Goal: Obtain resource: Obtain resource

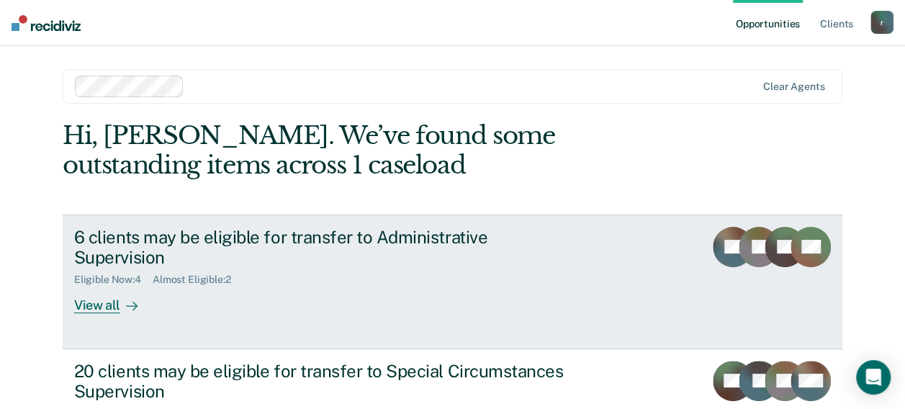
click at [105, 286] on div "View all" at bounding box center [114, 300] width 81 height 28
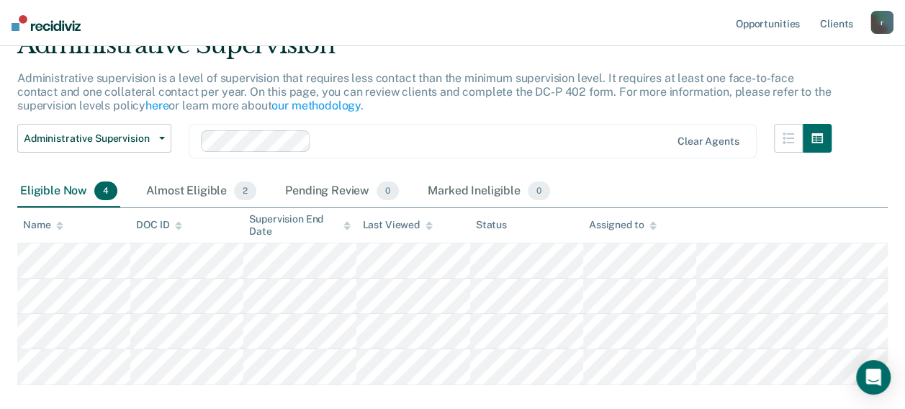
scroll to position [144, 0]
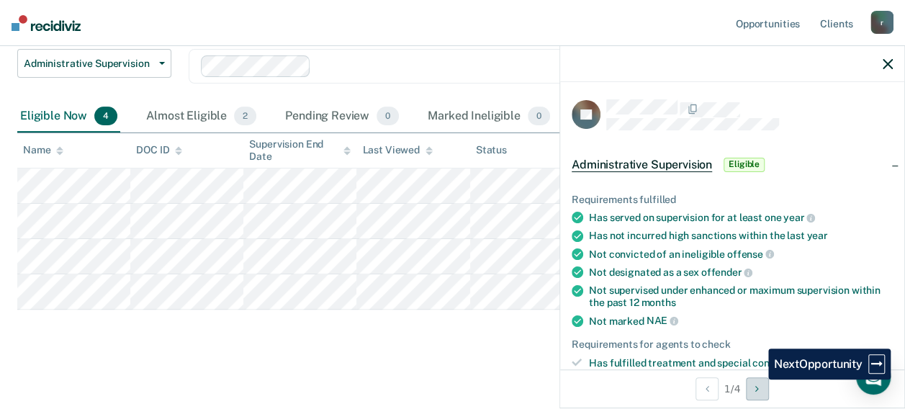
click at [757, 379] on button "Next Opportunity" at bounding box center [757, 388] width 23 height 23
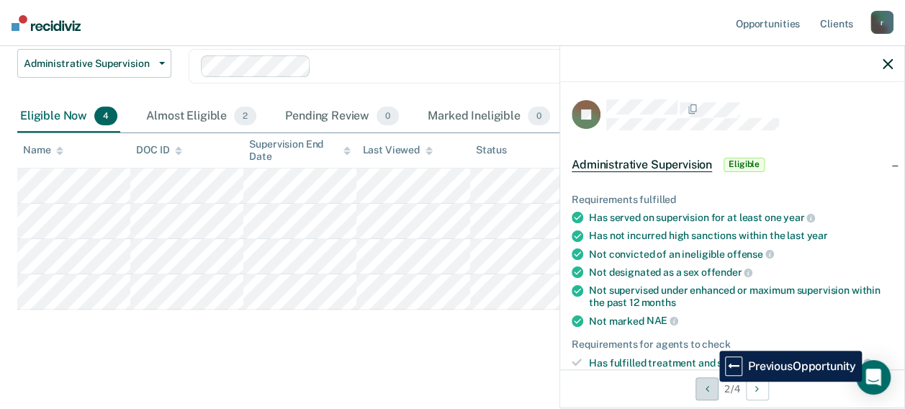
click at [708, 382] on button "Previous Opportunity" at bounding box center [706, 388] width 23 height 23
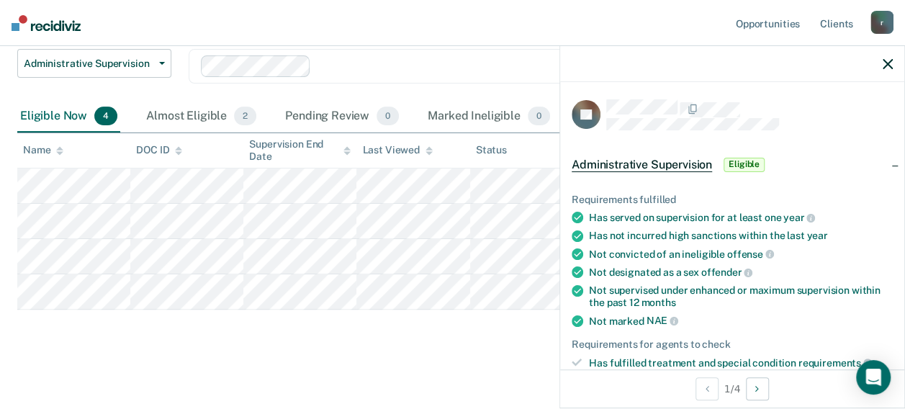
click at [739, 166] on span "Eligible" at bounding box center [744, 165] width 41 height 14
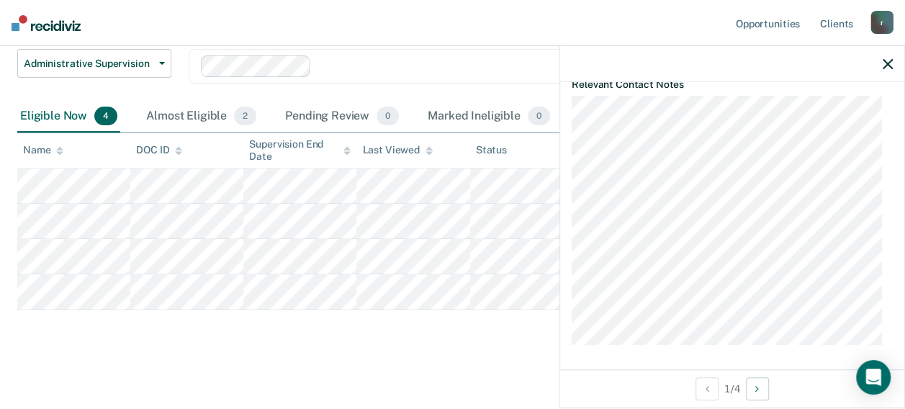
scroll to position [289, 0]
click at [500, 357] on main "Administrative Supervision Administrative supervision is a level of supervision…" at bounding box center [452, 170] width 905 height 477
click at [888, 69] on icon "button" at bounding box center [888, 64] width 10 height 10
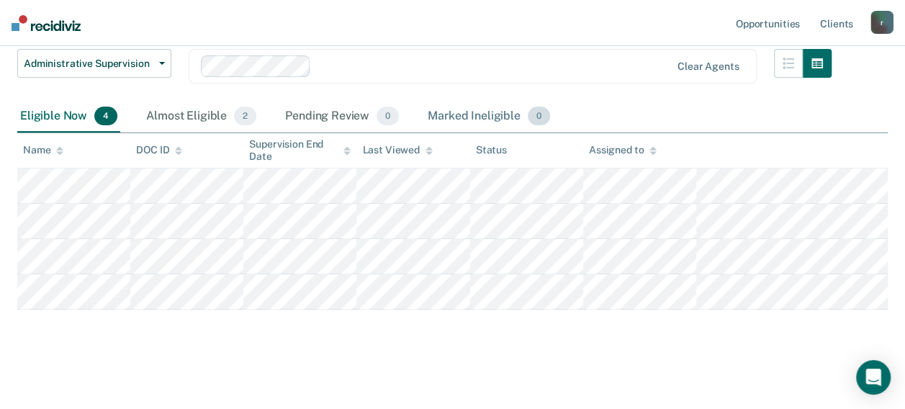
click at [506, 115] on div "Marked Ineligible 0" at bounding box center [489, 117] width 128 height 32
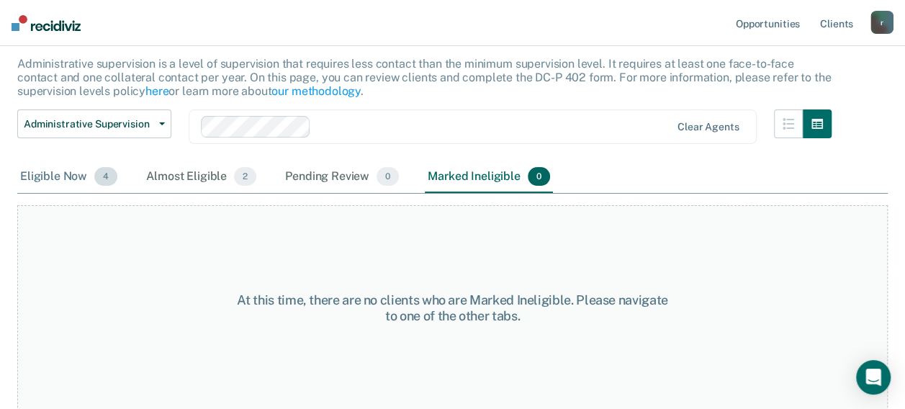
click at [40, 177] on div "Eligible Now 4" at bounding box center [68, 177] width 103 height 32
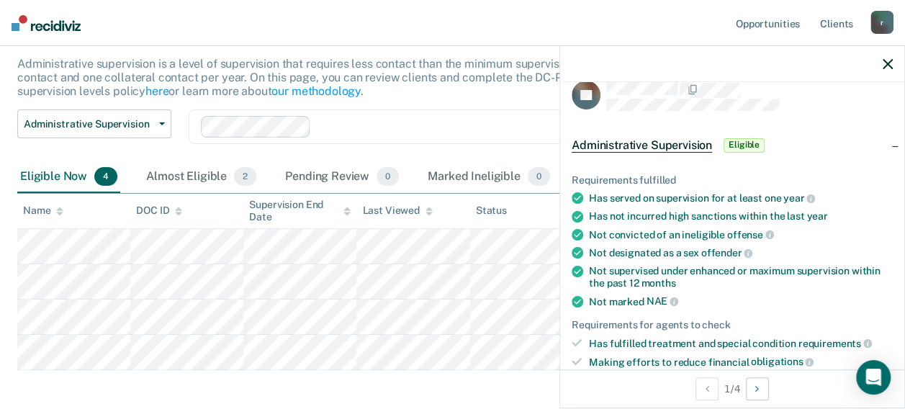
scroll to position [0, 0]
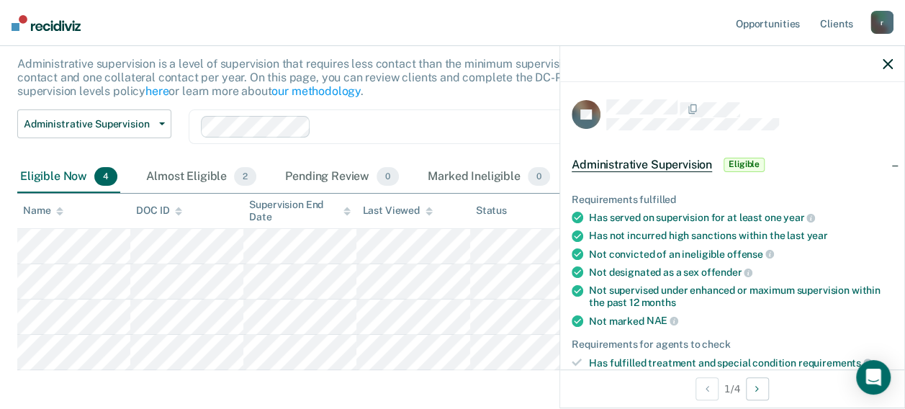
click at [883, 163] on div "Administrative Supervision Eligible" at bounding box center [732, 165] width 344 height 46
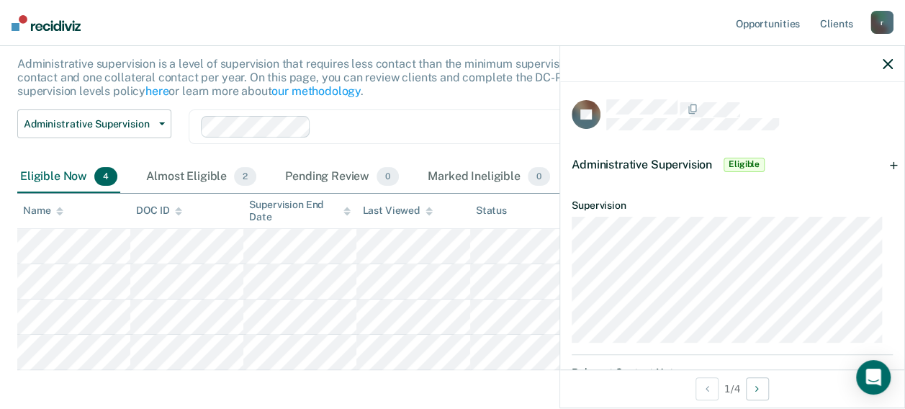
click at [883, 163] on div "Administrative Supervision Eligible" at bounding box center [732, 165] width 344 height 46
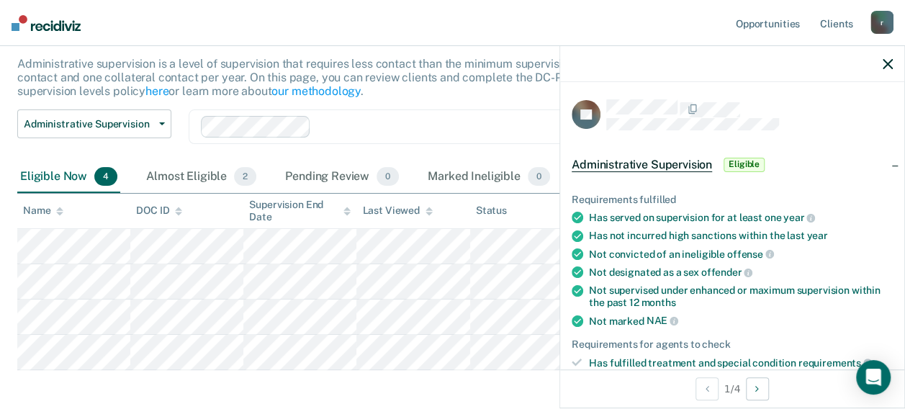
click at [746, 159] on span "Eligible" at bounding box center [744, 165] width 41 height 14
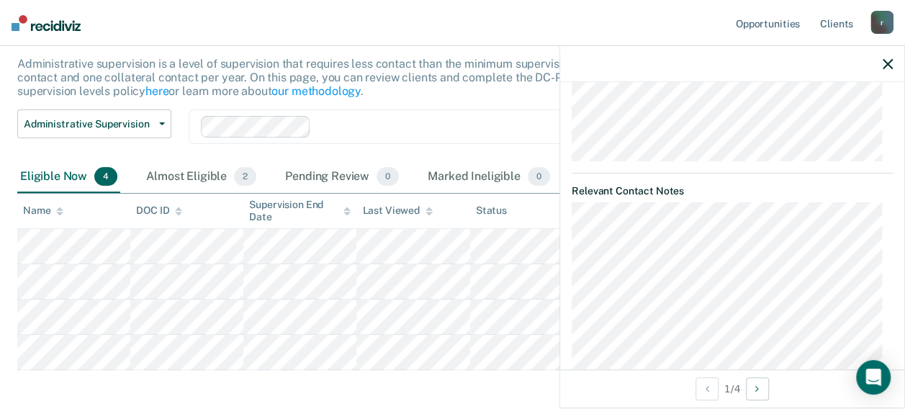
scroll to position [289, 0]
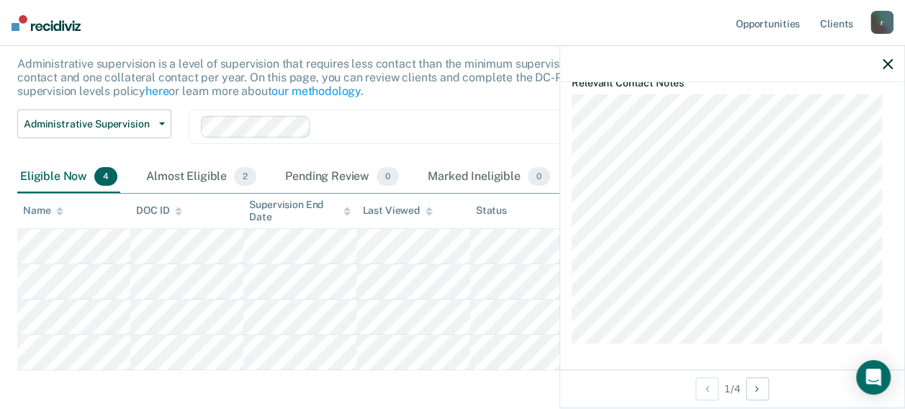
click at [887, 60] on icon "button" at bounding box center [888, 64] width 10 height 10
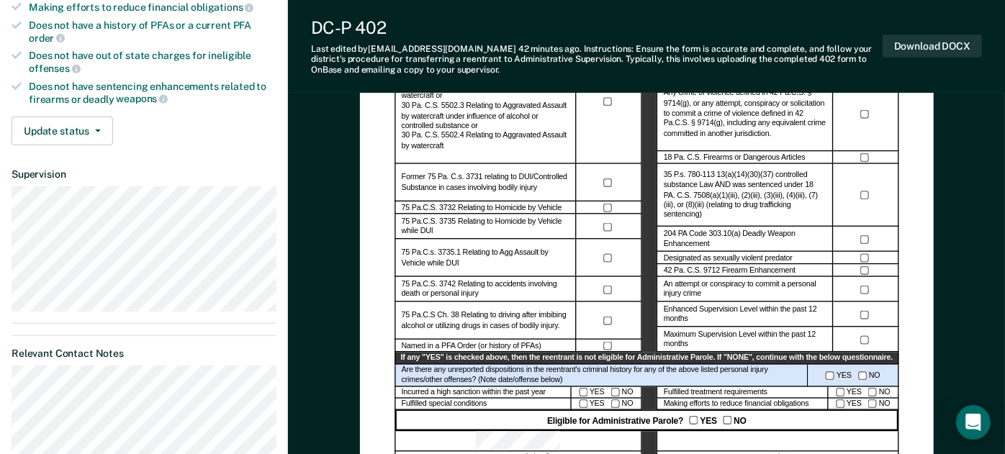
scroll to position [479, 0]
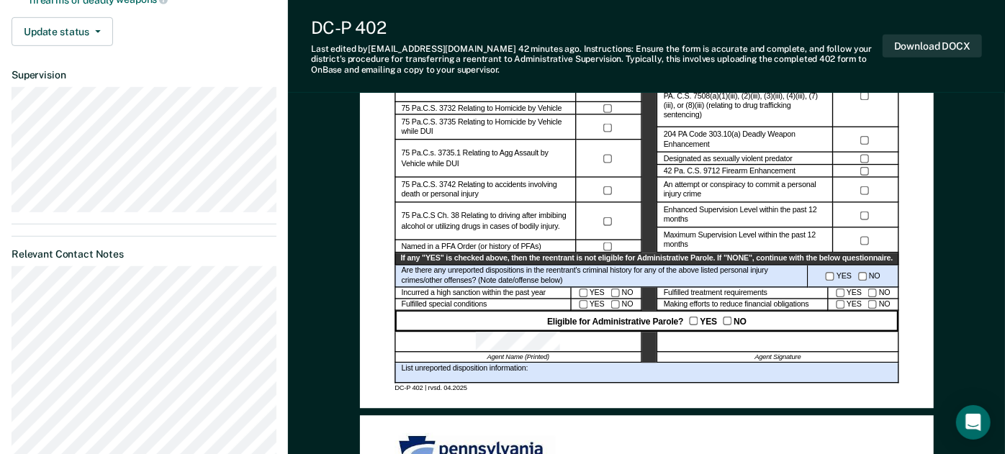
click at [736, 335] on div at bounding box center [778, 342] width 242 height 21
click at [915, 45] on button "Download DOCX" at bounding box center [932, 47] width 99 height 24
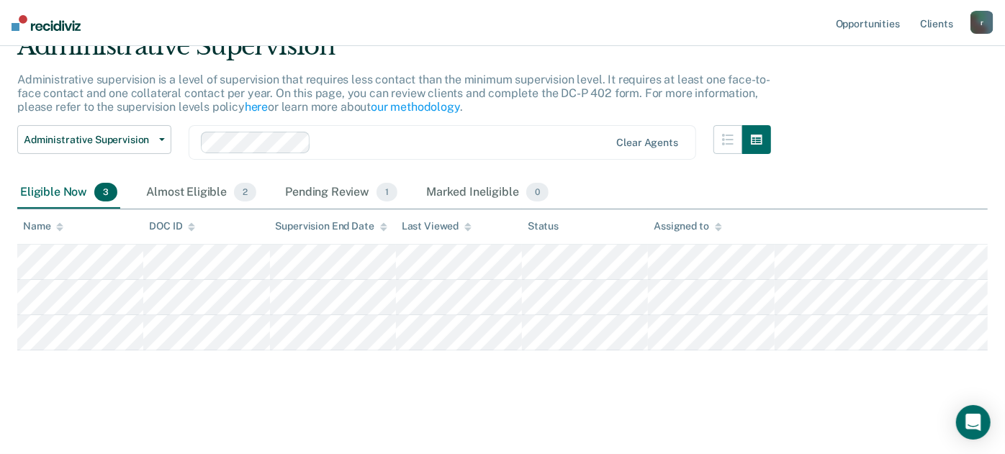
scroll to position [66, 0]
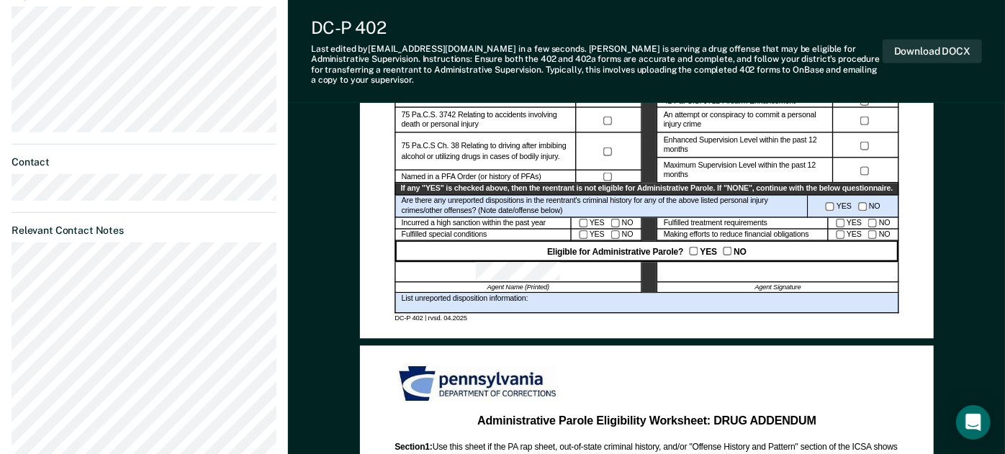
scroll to position [559, 0]
drag, startPoint x: 715, startPoint y: 269, endPoint x: 696, endPoint y: 263, distance: 19.6
click at [696, 263] on div at bounding box center [778, 273] width 242 height 21
click at [932, 41] on button "Download DOCX" at bounding box center [932, 52] width 99 height 24
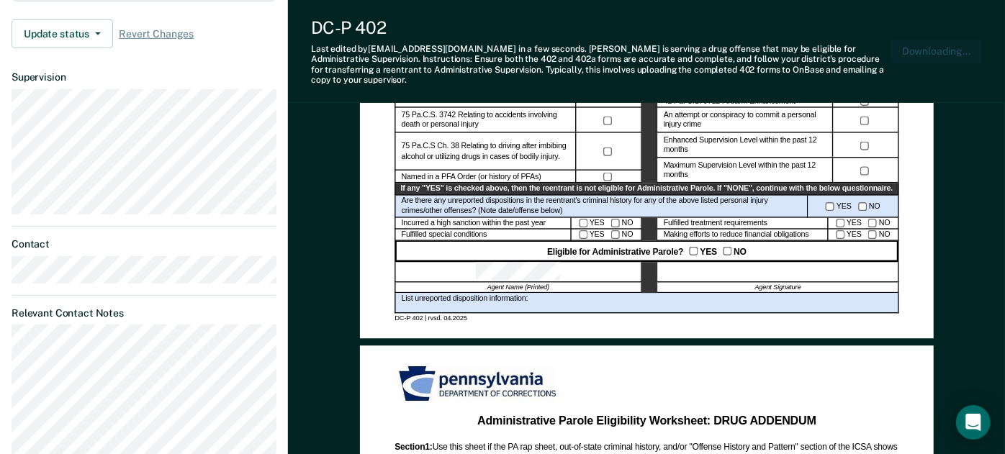
scroll to position [641, 0]
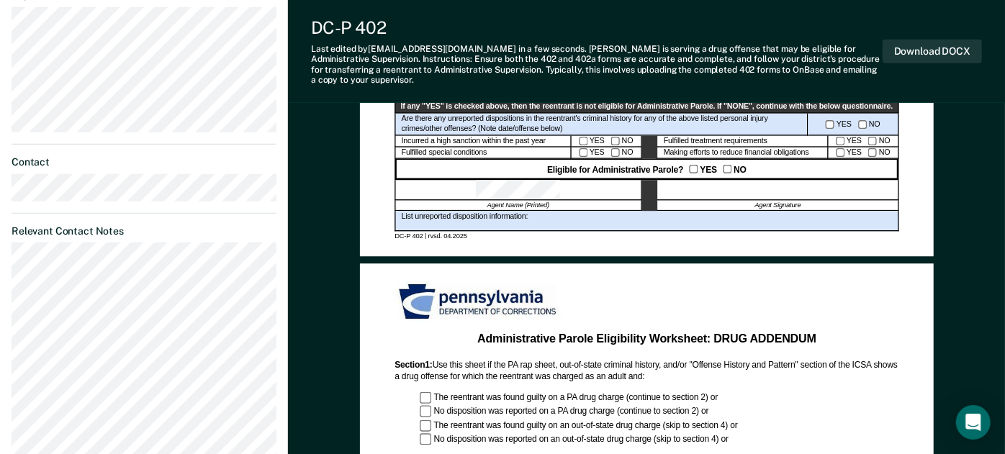
click at [965, 99] on div "Administrative Parole Eligibility Reentrant Name (Last, First) Parole No.: Date…" at bounding box center [646, 317] width 717 height 1676
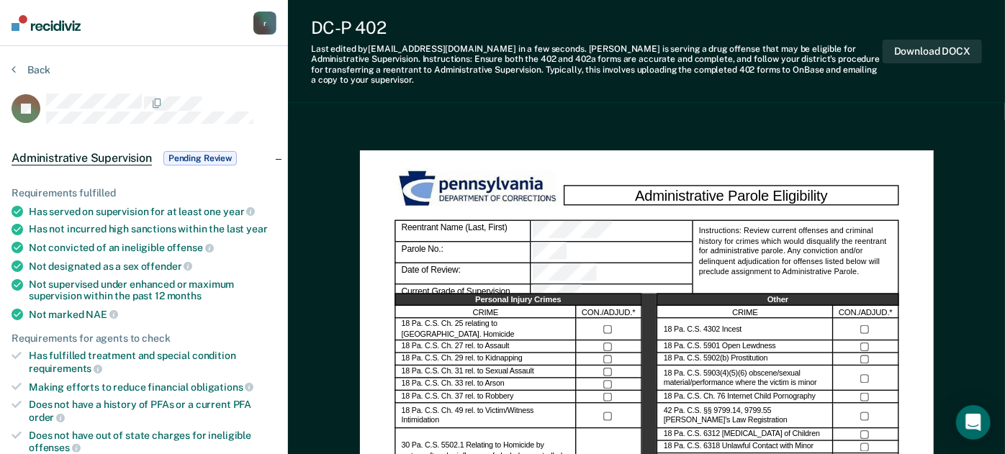
scroll to position [0, 0]
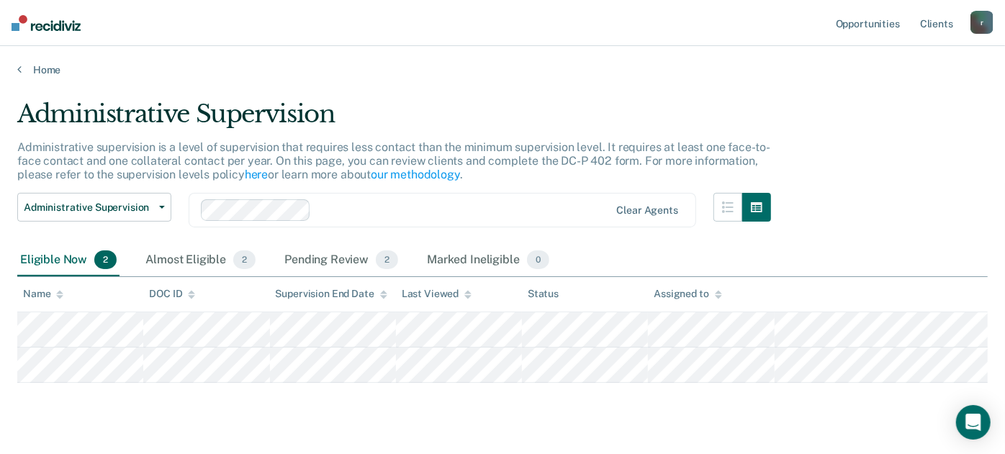
scroll to position [30, 0]
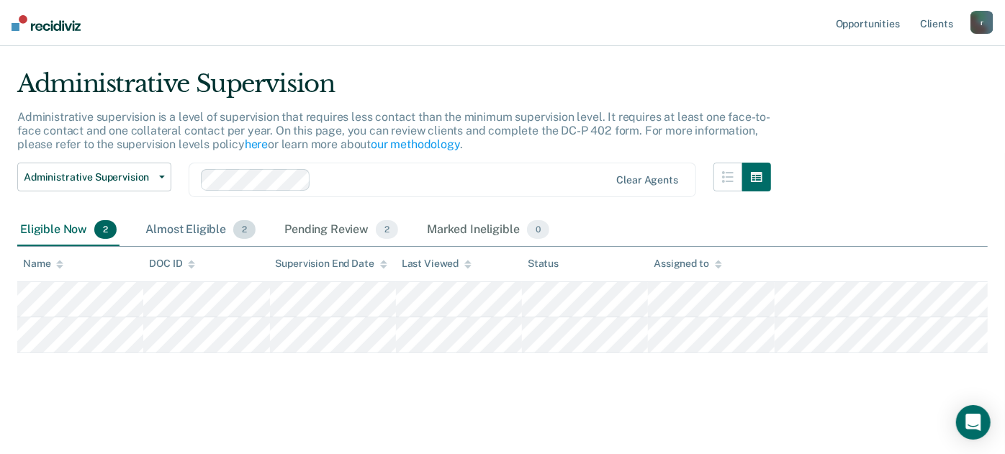
click at [222, 233] on div "Almost Eligible 2" at bounding box center [201, 231] width 116 height 32
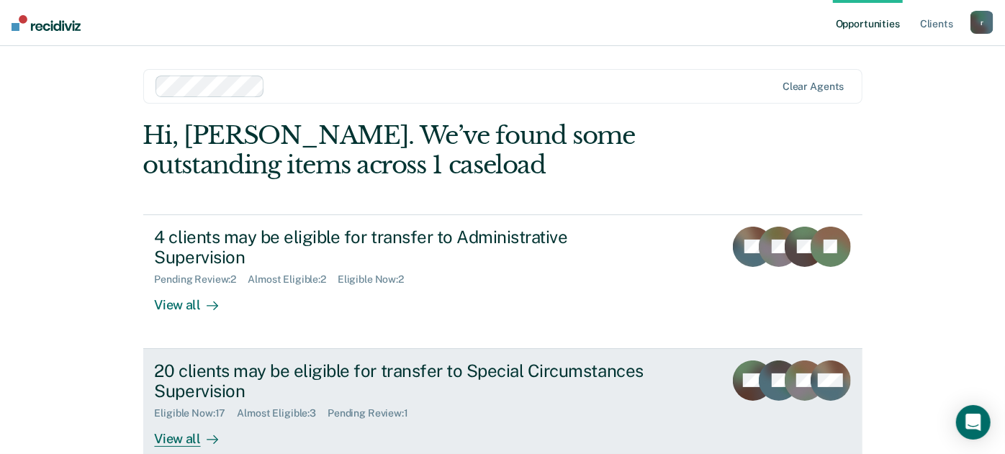
click at [207, 371] on div "20 clients may be eligible for transfer to Special Circumstances Supervision" at bounding box center [407, 382] width 505 height 42
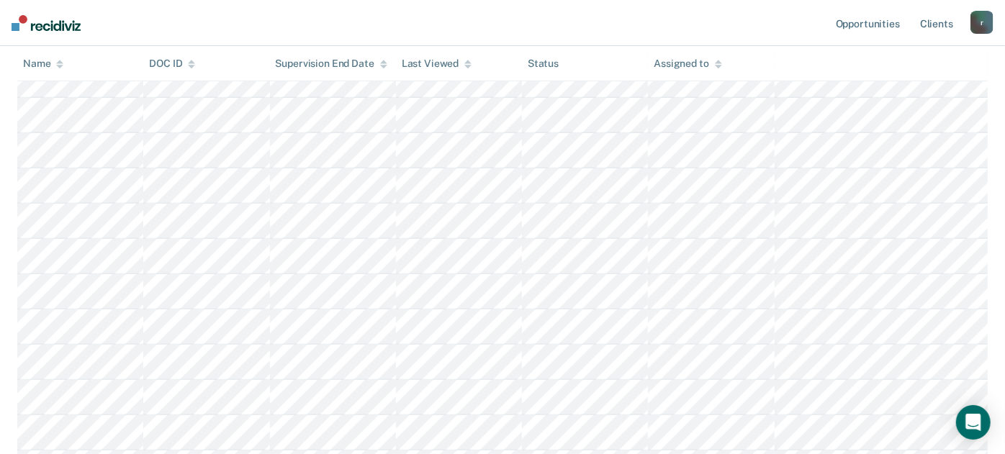
scroll to position [559, 0]
